Goal: Find specific page/section: Find specific page/section

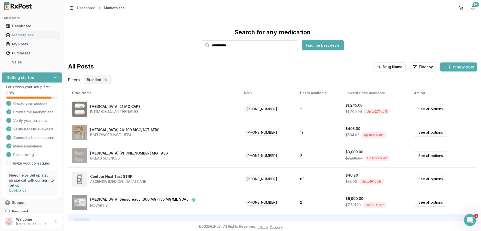
scroll to position [34, 0]
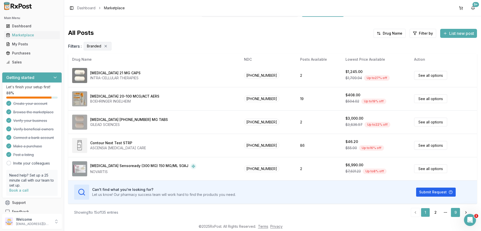
click at [454, 211] on link "9" at bounding box center [455, 212] width 9 height 9
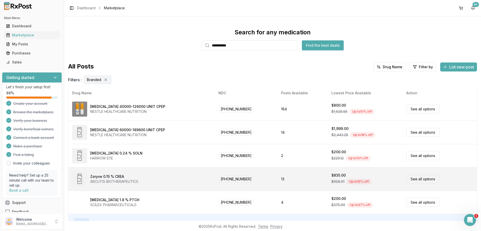
scroll to position [34, 0]
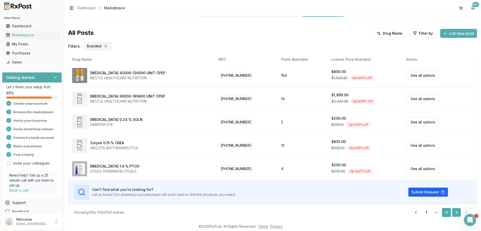
click at [446, 212] on link "8" at bounding box center [446, 212] width 9 height 9
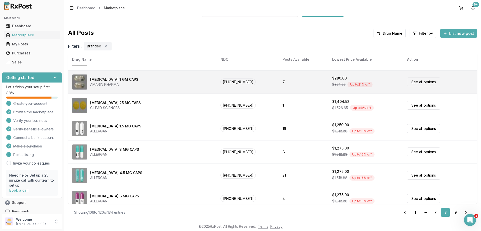
scroll to position [150, 0]
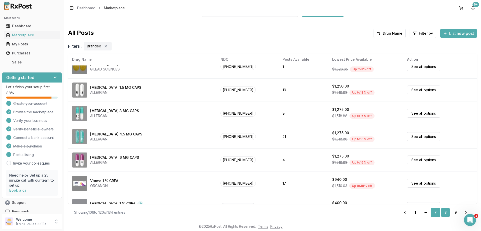
click at [437, 212] on link "7" at bounding box center [435, 212] width 9 height 9
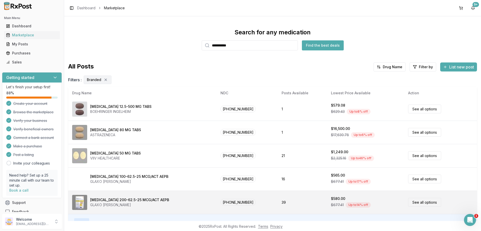
scroll to position [34, 0]
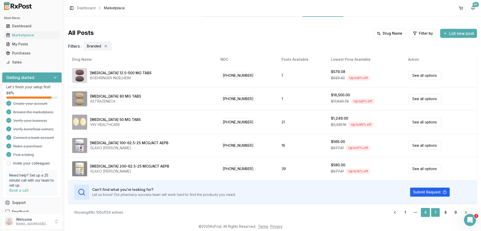
click at [428, 214] on link "6" at bounding box center [425, 212] width 9 height 9
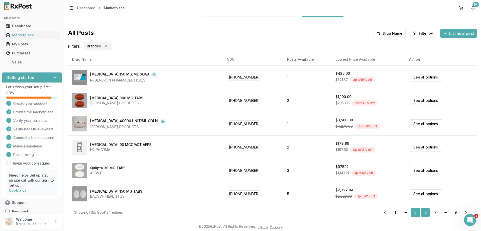
click at [416, 212] on link "5" at bounding box center [415, 212] width 9 height 9
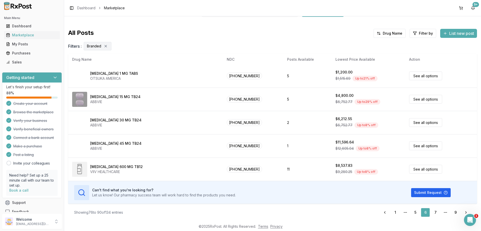
scroll to position [235, 0]
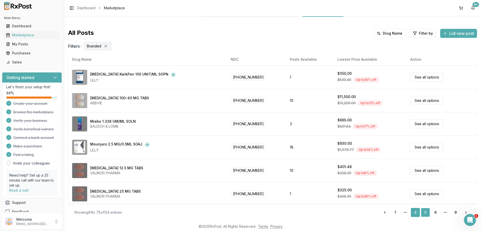
click at [415, 211] on link "4" at bounding box center [415, 212] width 9 height 9
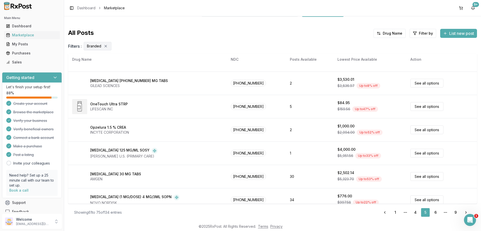
scroll to position [235, 0]
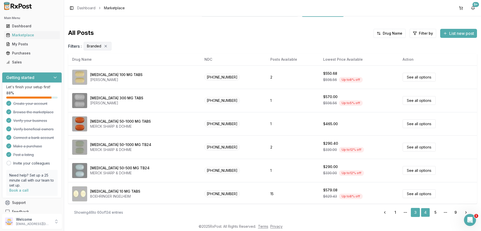
click at [415, 209] on link "3" at bounding box center [415, 212] width 9 height 9
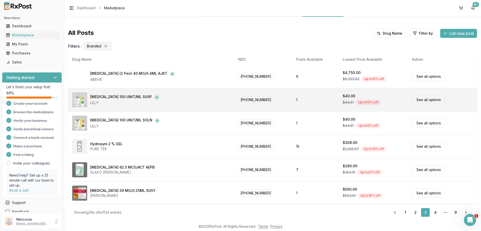
scroll to position [235, 0]
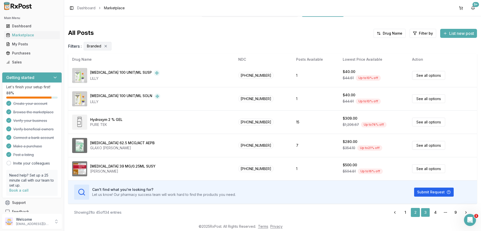
click at [414, 210] on link "2" at bounding box center [415, 212] width 9 height 9
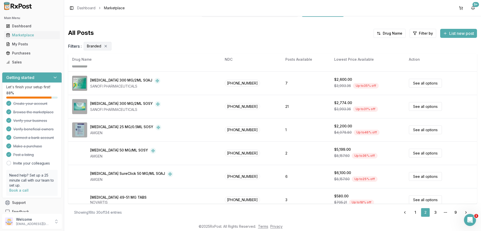
scroll to position [235, 0]
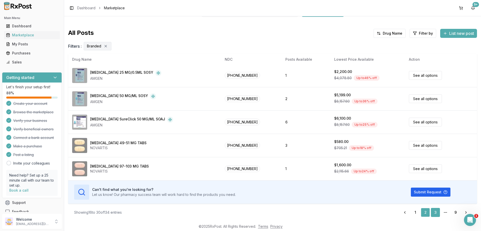
click at [435, 212] on link "3" at bounding box center [435, 212] width 9 height 9
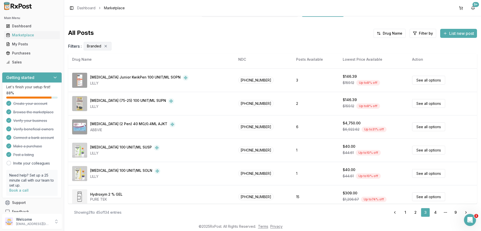
scroll to position [235, 0]
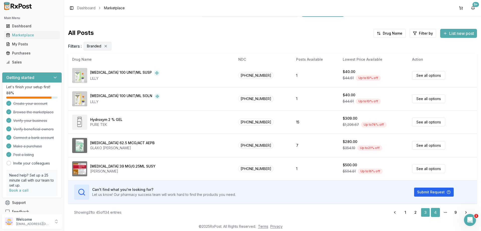
click at [437, 213] on link "4" at bounding box center [435, 212] width 9 height 9
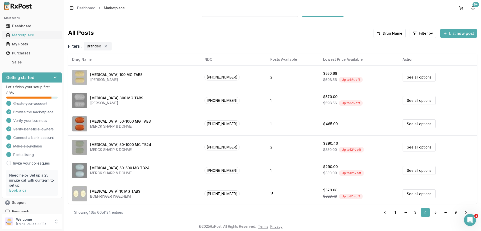
click at [24, 37] on div "Marketplace" at bounding box center [32, 35] width 52 height 5
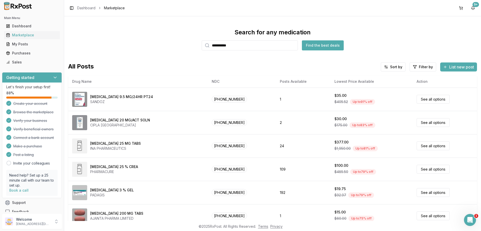
click at [229, 46] on input "**********" at bounding box center [250, 45] width 96 height 10
drag, startPoint x: 239, startPoint y: 45, endPoint x: 186, endPoint y: 44, distance: 52.4
click at [202, 44] on input "**********" at bounding box center [250, 45] width 96 height 10
paste input "**"
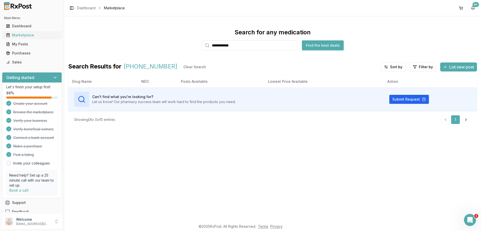
type input "**********"
click at [18, 34] on div "Marketplace" at bounding box center [32, 35] width 52 height 5
